Goal: Navigation & Orientation: Find specific page/section

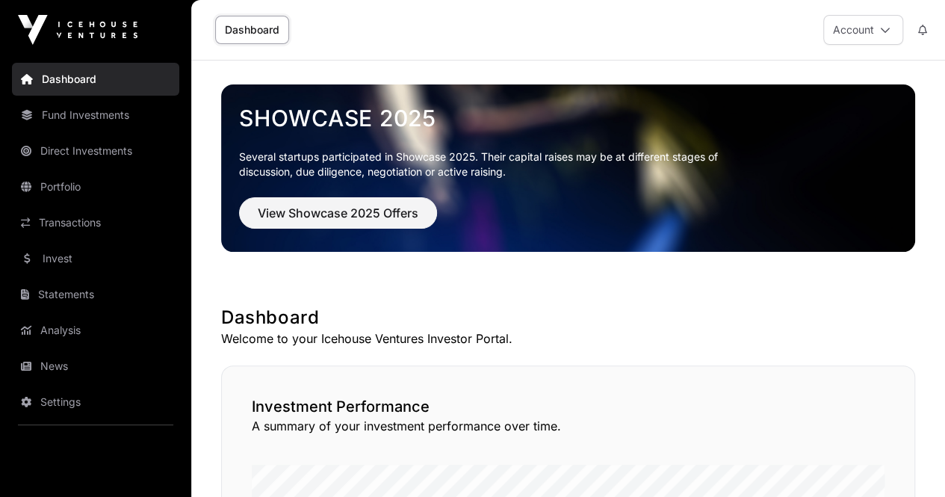
click at [90, 120] on link "Fund Investments" at bounding box center [95, 115] width 167 height 33
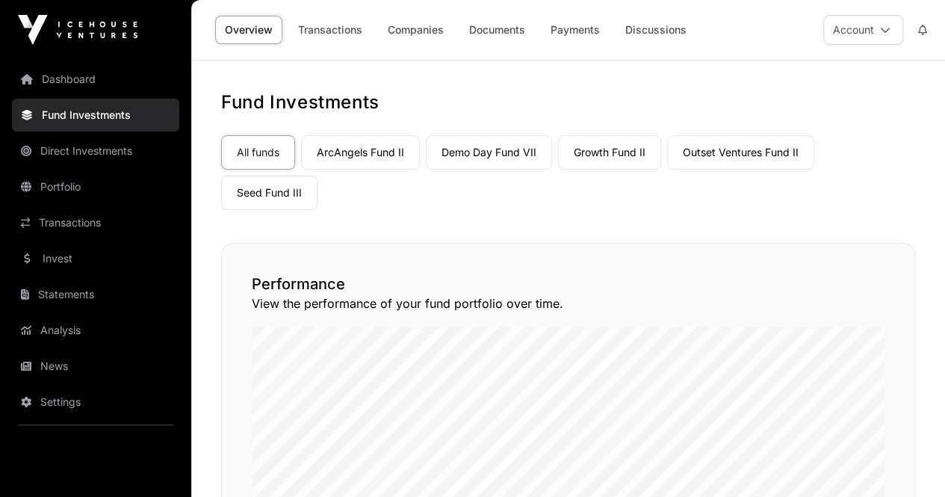
click at [62, 184] on link "Portfolio" at bounding box center [95, 186] width 167 height 33
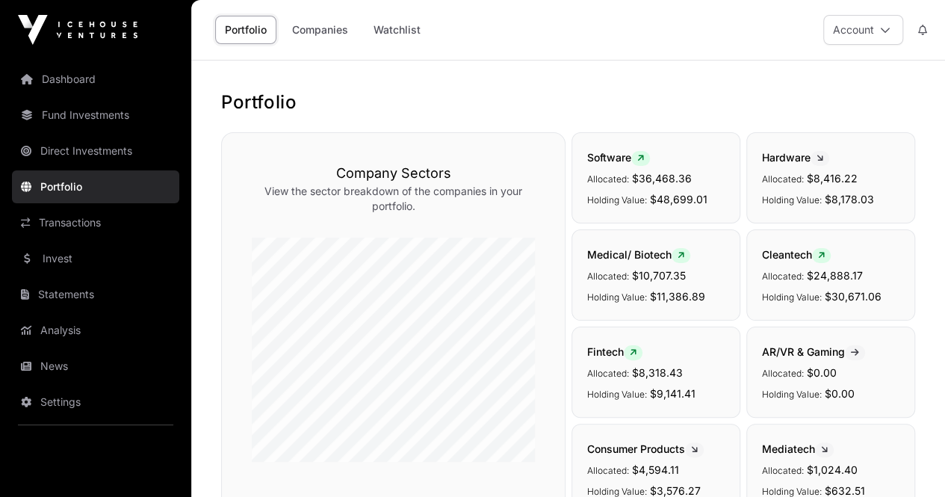
click at [107, 117] on link "Fund Investments" at bounding box center [95, 115] width 167 height 33
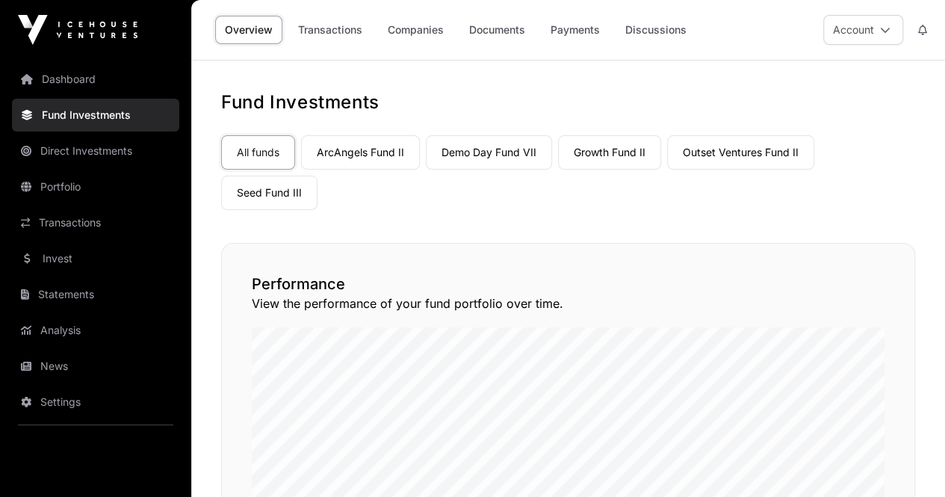
click at [578, 28] on link "Payments" at bounding box center [575, 30] width 69 height 28
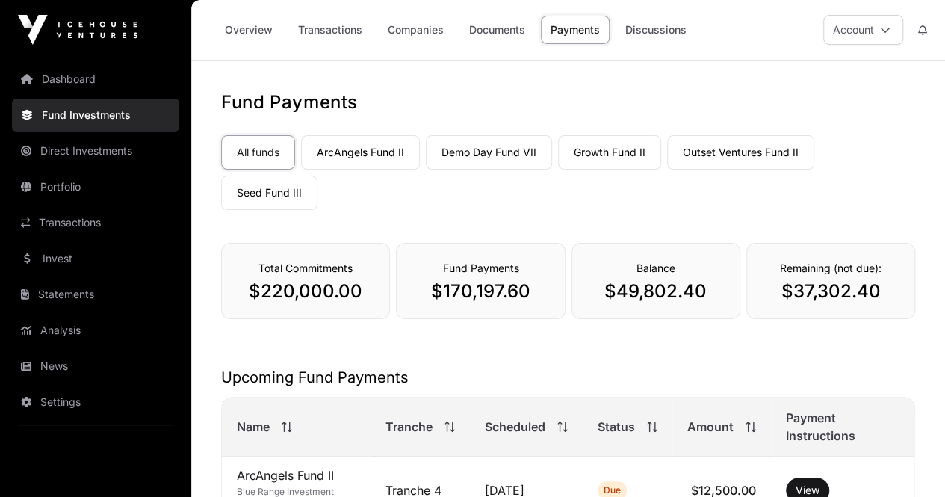
click at [66, 253] on link "Invest" at bounding box center [95, 258] width 167 height 33
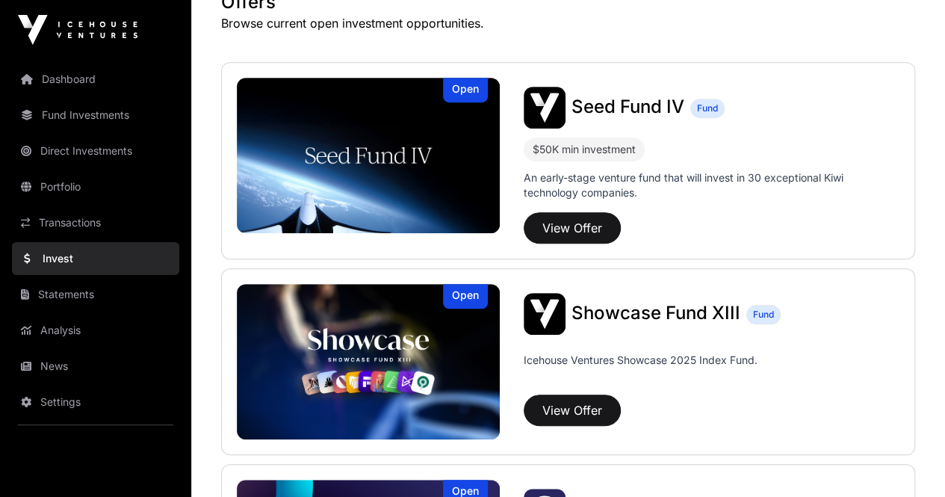
scroll to position [299, 0]
